Goal: Information Seeking & Learning: Learn about a topic

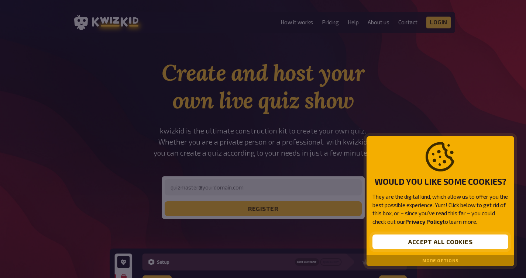
click at [405, 238] on button "Accept all cookies" at bounding box center [440, 242] width 136 height 15
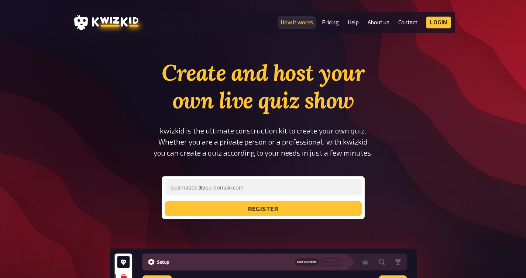
click at [309, 23] on link "How it works" at bounding box center [297, 22] width 32 height 6
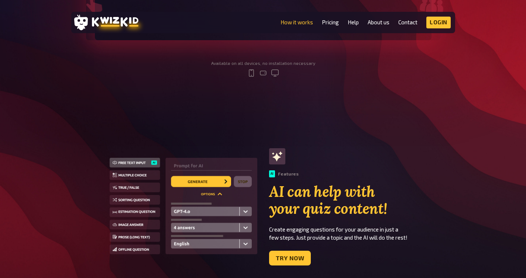
scroll to position [69, 0]
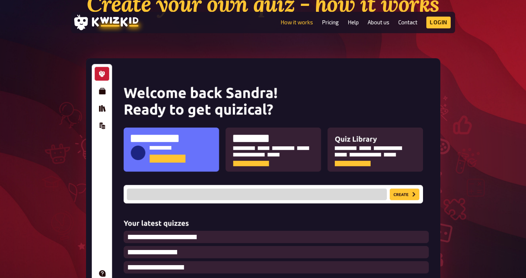
click at [323, 27] on li "Pricing" at bounding box center [330, 23] width 17 height 12
click at [328, 25] on link "Pricing" at bounding box center [330, 22] width 17 height 6
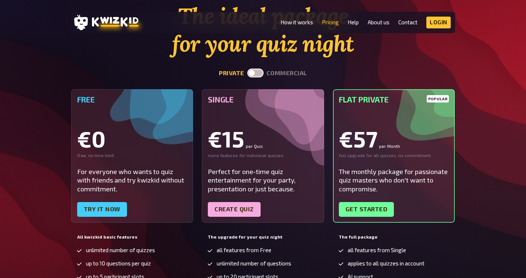
scroll to position [91, 0]
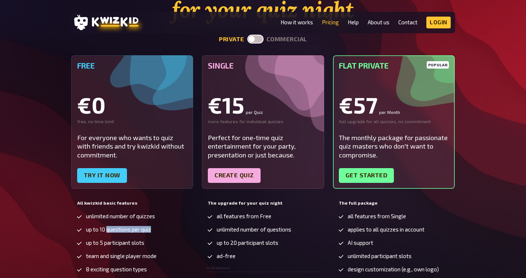
drag, startPoint x: 108, startPoint y: 230, endPoint x: 154, endPoint y: 231, distance: 46.5
click at [154, 231] on li "up to 10 questions per quiz" at bounding box center [132, 230] width 112 height 7
click at [134, 231] on span "up to 10 questions per quiz" at bounding box center [118, 230] width 65 height 6
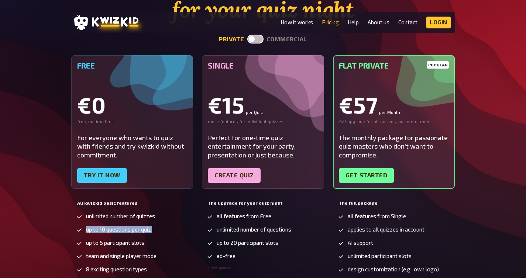
click at [134, 231] on span "up to 10 questions per quiz" at bounding box center [118, 230] width 65 height 6
click at [123, 245] on span "up to 5 participant slots" at bounding box center [115, 243] width 58 height 6
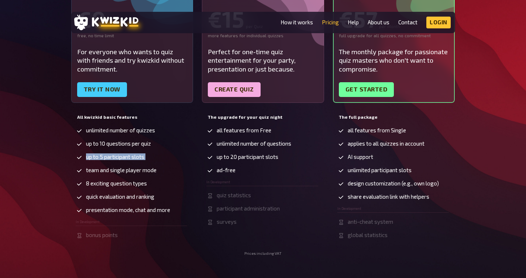
scroll to position [191, 0]
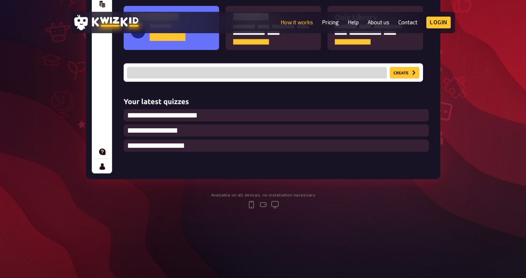
scroll to position [69, 0]
